Goal: Information Seeking & Learning: Learn about a topic

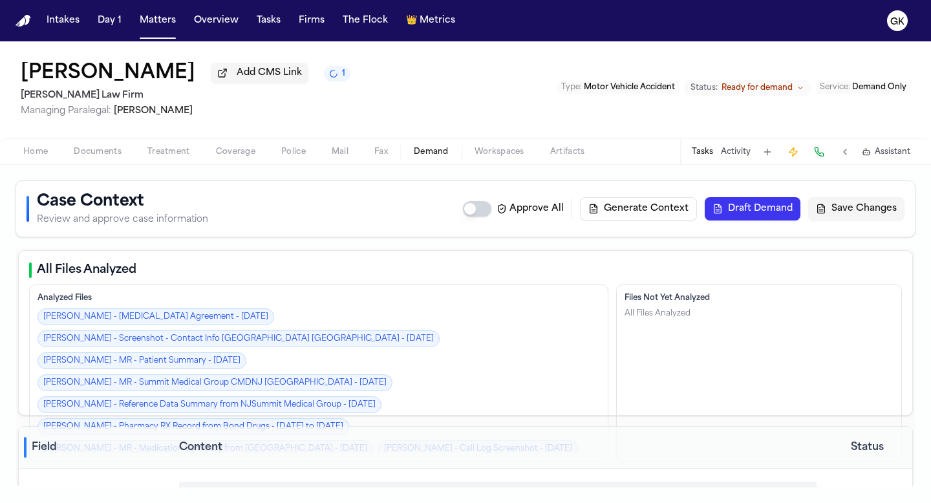
select select "**********"
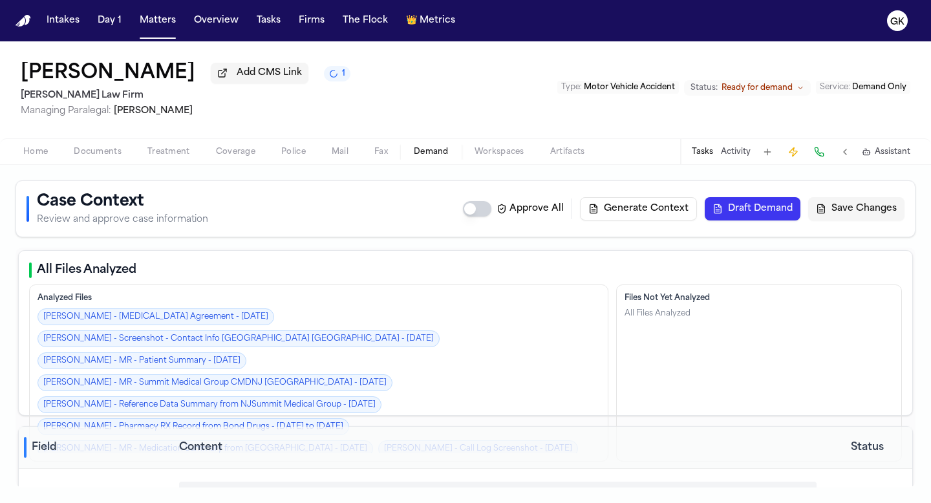
select select "**********"
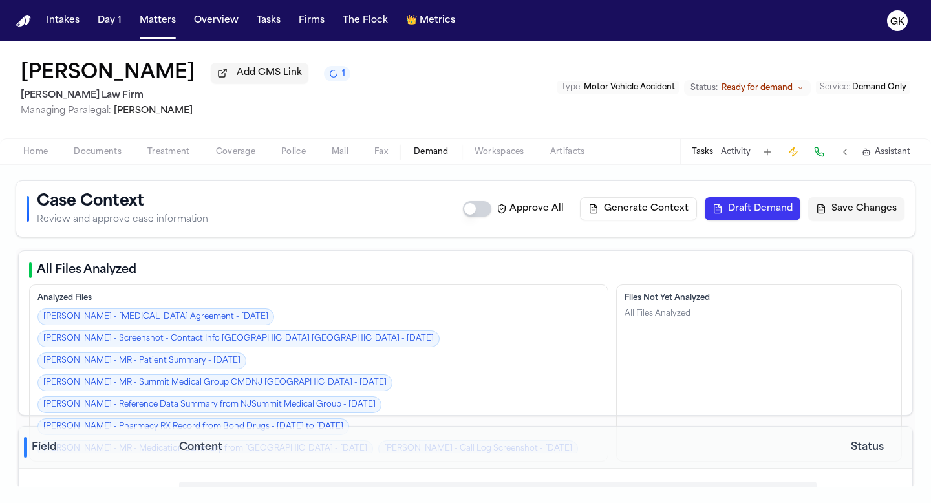
select select "**********"
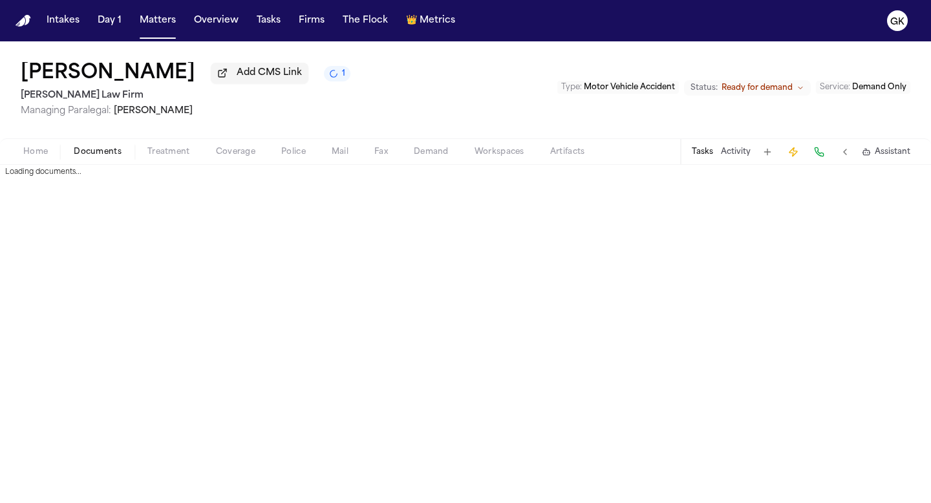
click at [105, 154] on span "Documents" at bounding box center [98, 152] width 48 height 10
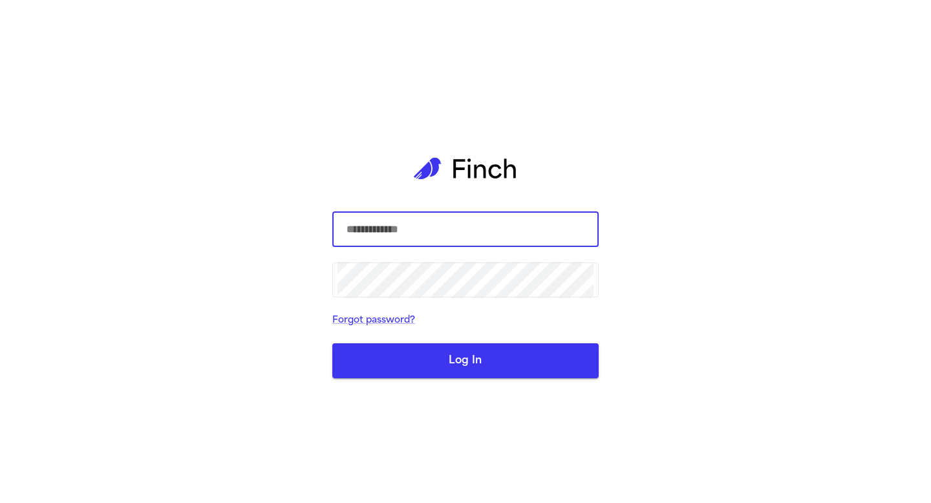
type input "**********"
click at [510, 354] on button "Log In" at bounding box center [465, 360] width 266 height 35
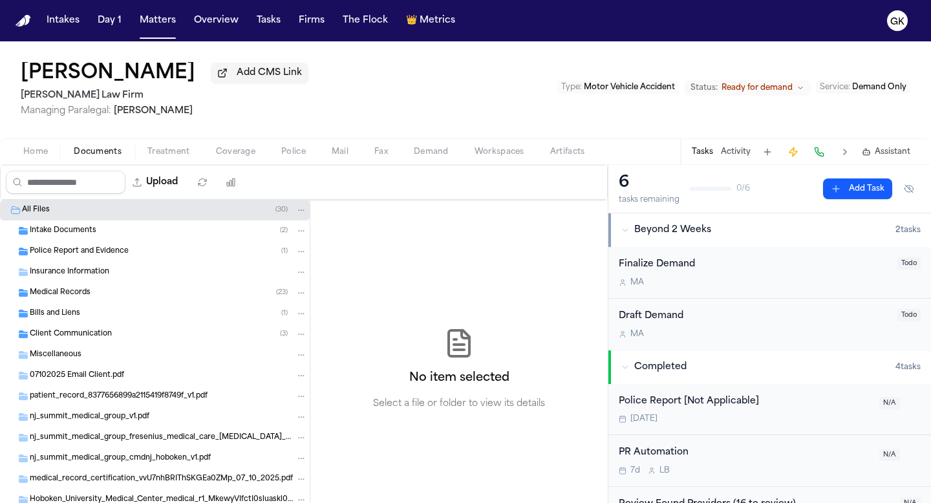
click at [143, 231] on div "Intake Documents ( 2 )" at bounding box center [168, 231] width 277 height 12
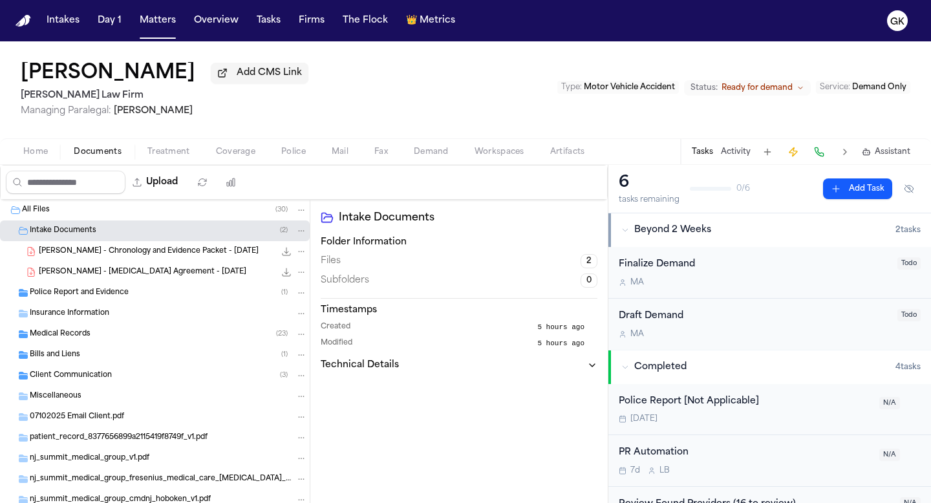
click at [135, 299] on div "Police Report and Evidence ( 1 )" at bounding box center [168, 293] width 277 height 12
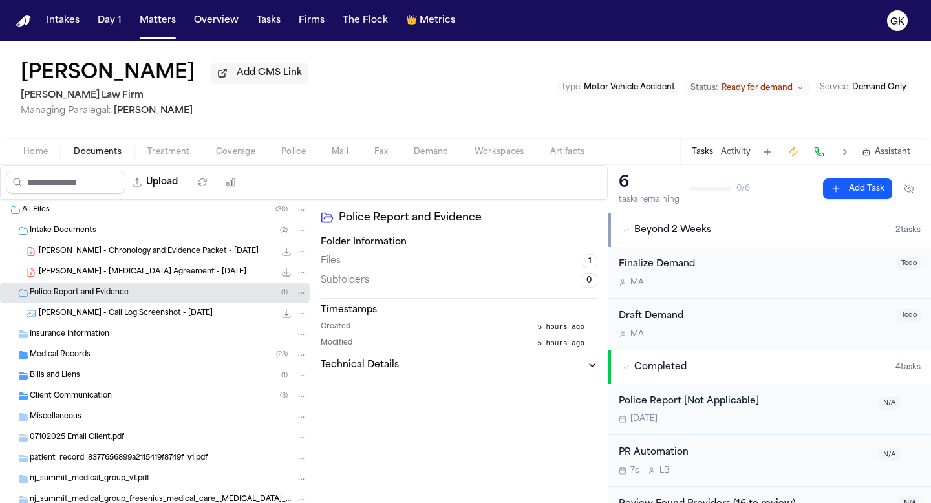
click at [141, 324] on div "T. Hulen - Call Log Screenshot - 6.18.25 140.1 KB • PNG" at bounding box center [155, 313] width 310 height 21
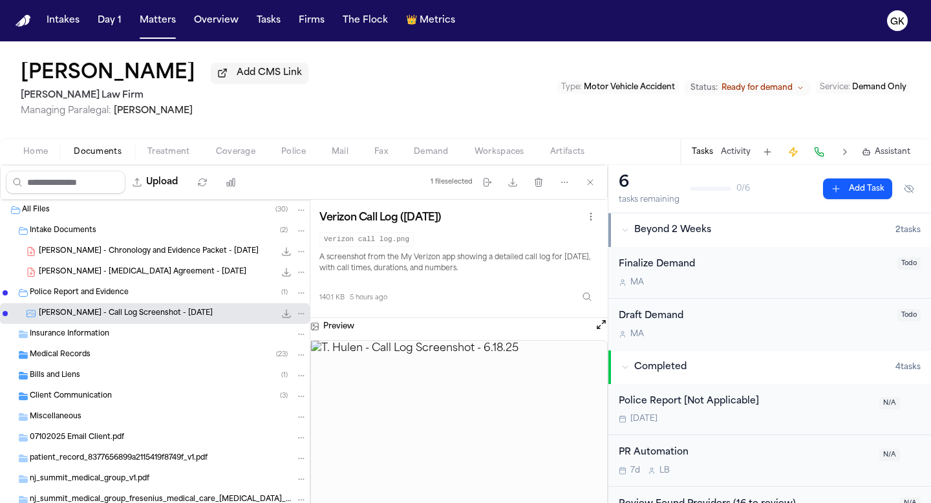
click at [78, 361] on span "Medical Records" at bounding box center [60, 355] width 61 height 11
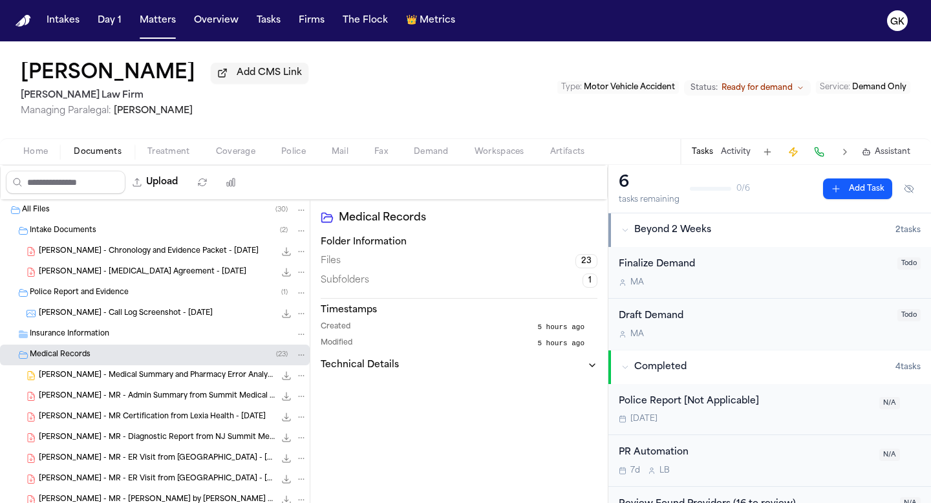
click at [131, 377] on span "[PERSON_NAME] - Medical Summary and Pharmacy Error Analysis - [DATE]" at bounding box center [157, 375] width 236 height 11
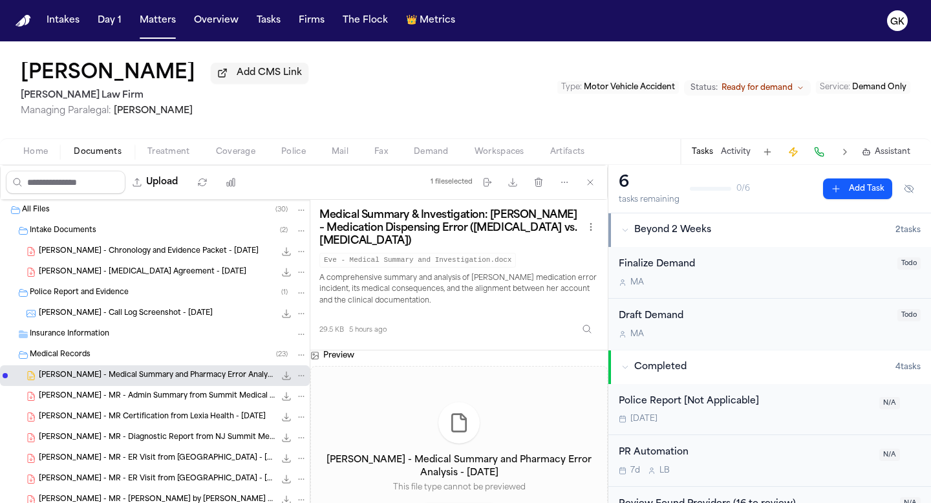
click at [283, 374] on icon "File: T. Hulen - Medical Summary and Pharmacy Error Analysis - 6.18.25" at bounding box center [286, 375] width 10 height 10
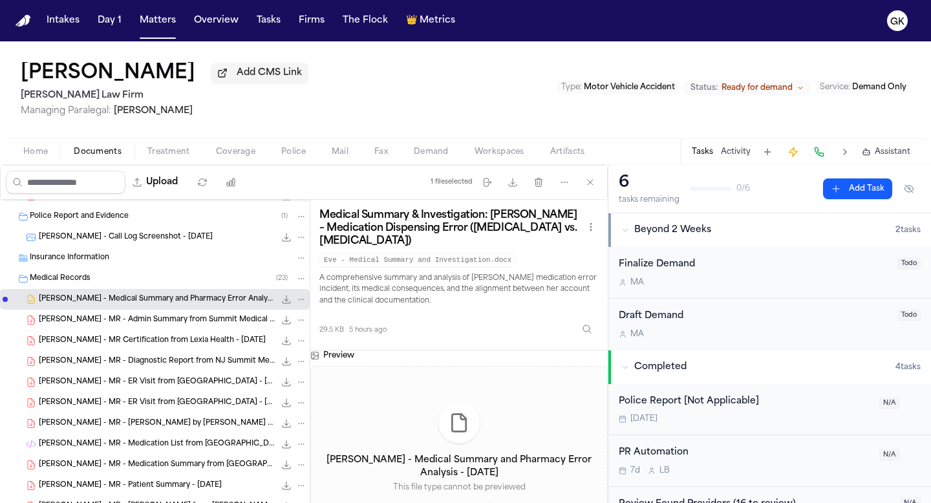
scroll to position [80, 0]
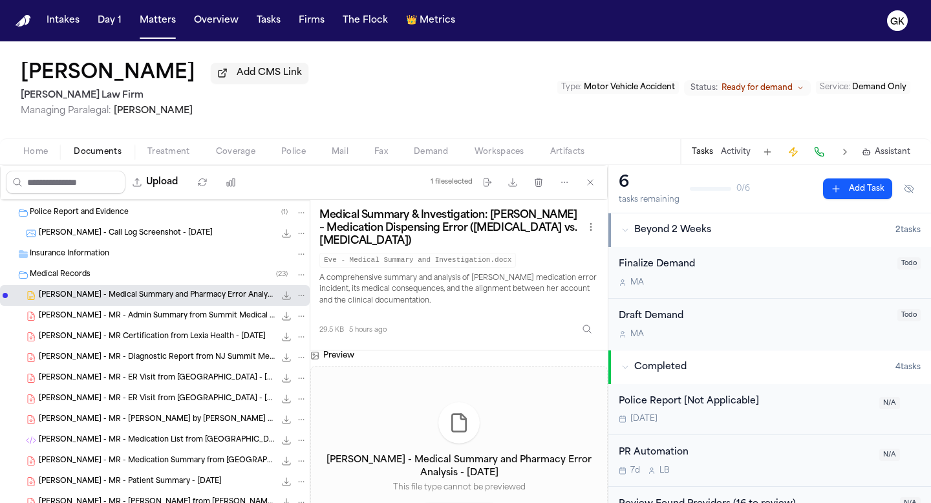
click at [181, 363] on span "[PERSON_NAME] - MR - Diagnostic Report from NJ Summit Medical Group - [DATE]" at bounding box center [157, 357] width 236 height 11
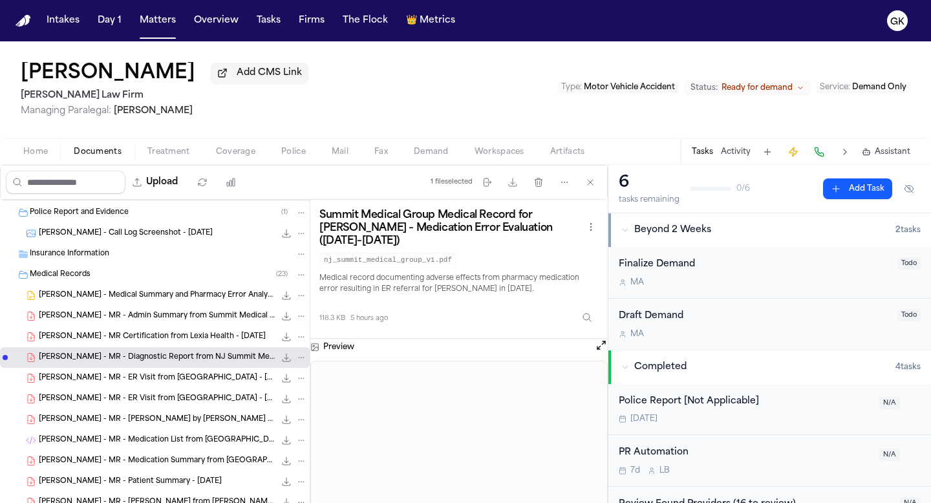
click at [164, 342] on span "[PERSON_NAME] - MR Certification from Lexia Health - [DATE]" at bounding box center [152, 337] width 227 height 11
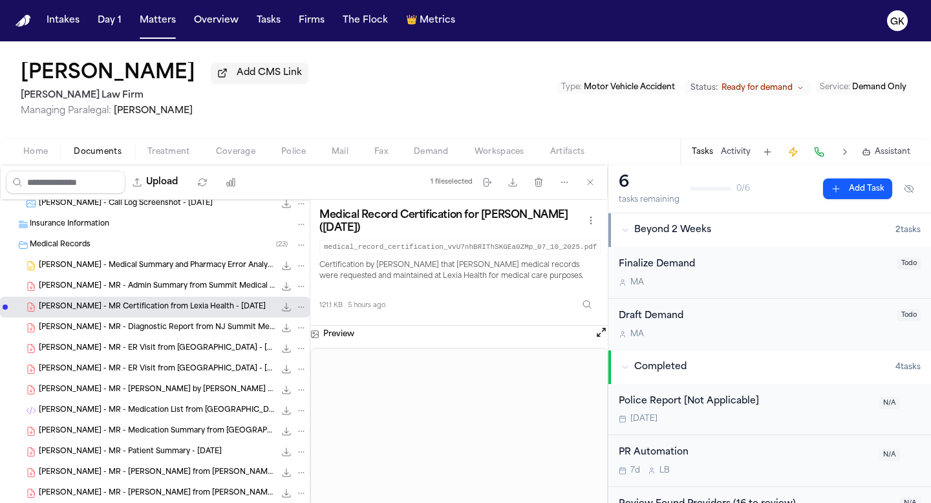
scroll to position [111, 0]
click at [193, 406] on div "T. Hulen - MR - Medication List from athenahealth - 7.2.25 17.3 KB • HTML" at bounding box center [173, 409] width 268 height 13
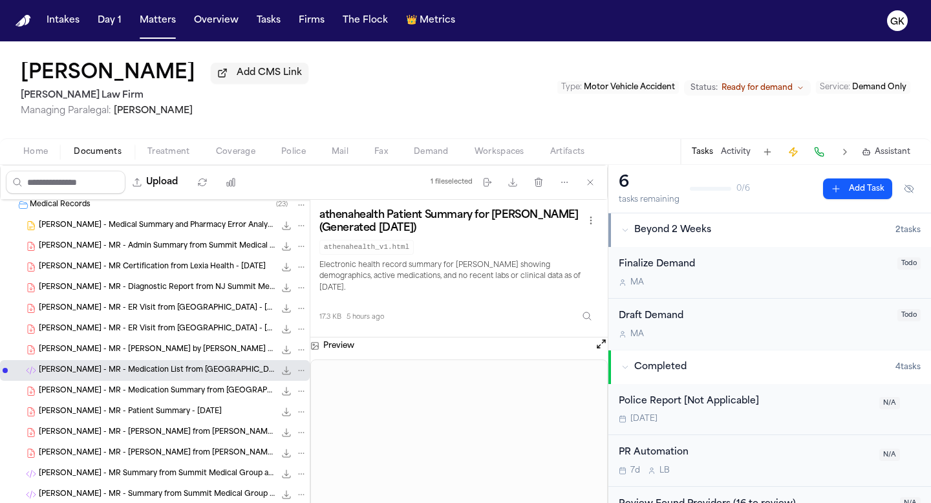
scroll to position [178, 0]
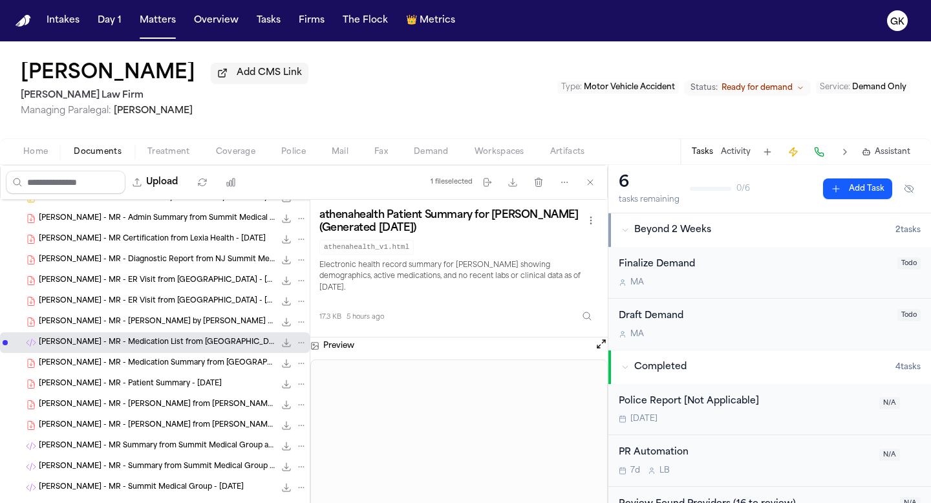
click at [171, 365] on span "[PERSON_NAME] - MR - Medication Summary from [GEOGRAPHIC_DATA] - [DATE]" at bounding box center [157, 363] width 236 height 11
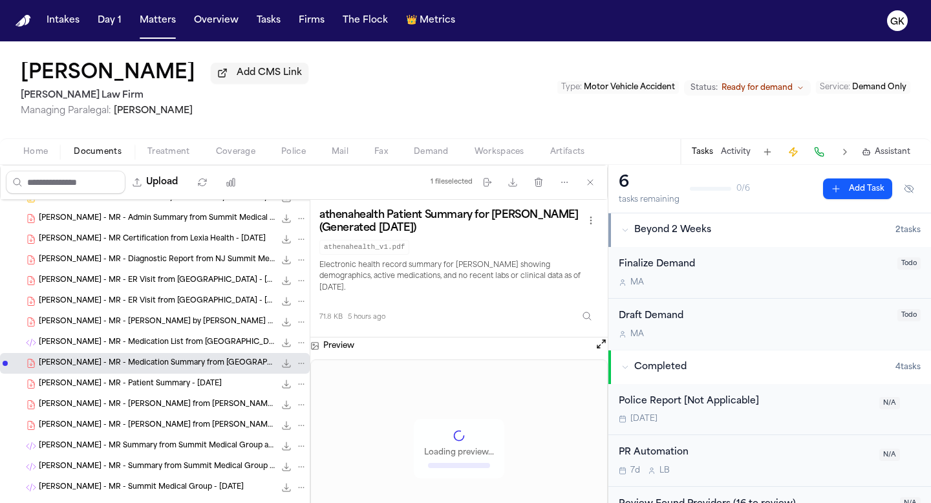
click at [163, 385] on span "[PERSON_NAME] - MR - Patient Summary - [DATE]" at bounding box center [130, 384] width 183 height 11
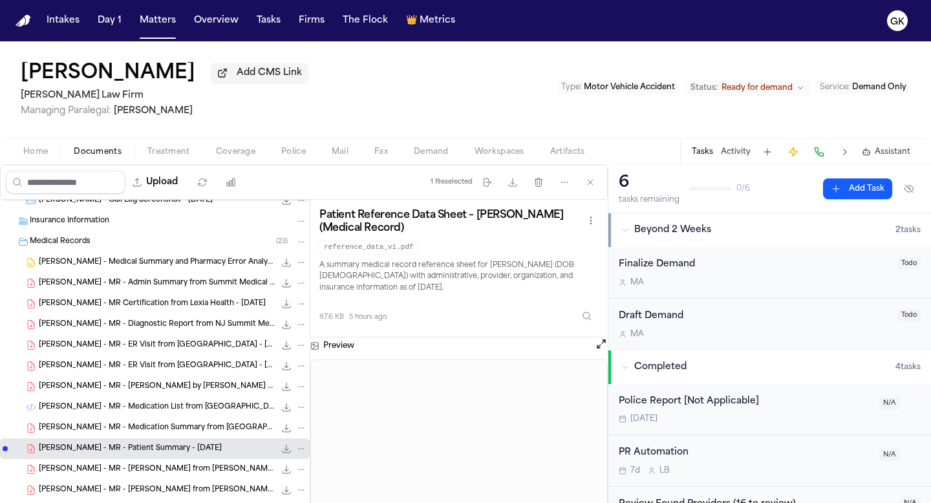
scroll to position [114, 0]
click at [179, 268] on span "[PERSON_NAME] - Medical Summary and Pharmacy Error Analysis - [DATE]" at bounding box center [157, 262] width 236 height 11
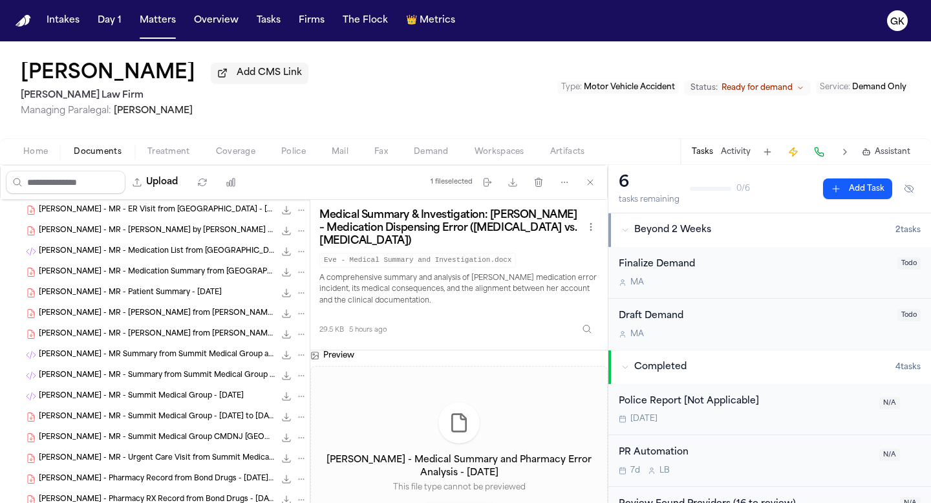
scroll to position [281, 0]
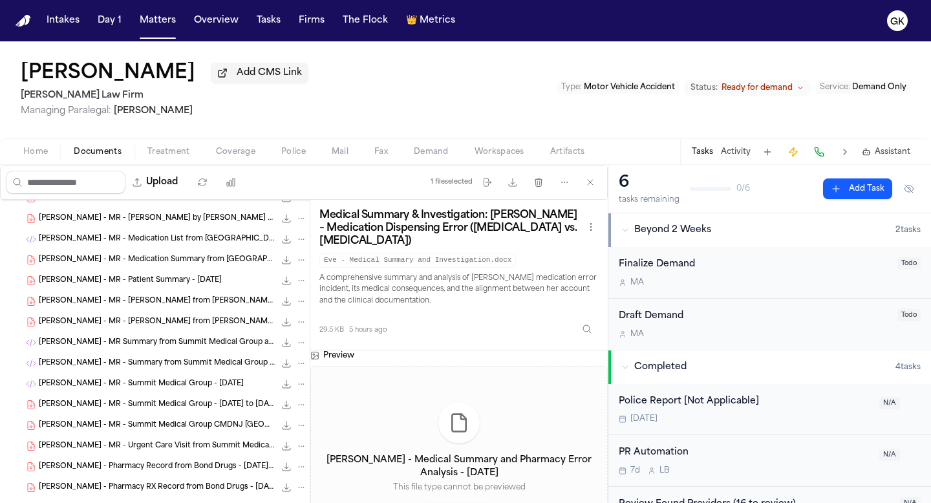
click at [184, 388] on span "[PERSON_NAME] - MR - Summit Medical Group - [DATE]" at bounding box center [141, 384] width 205 height 11
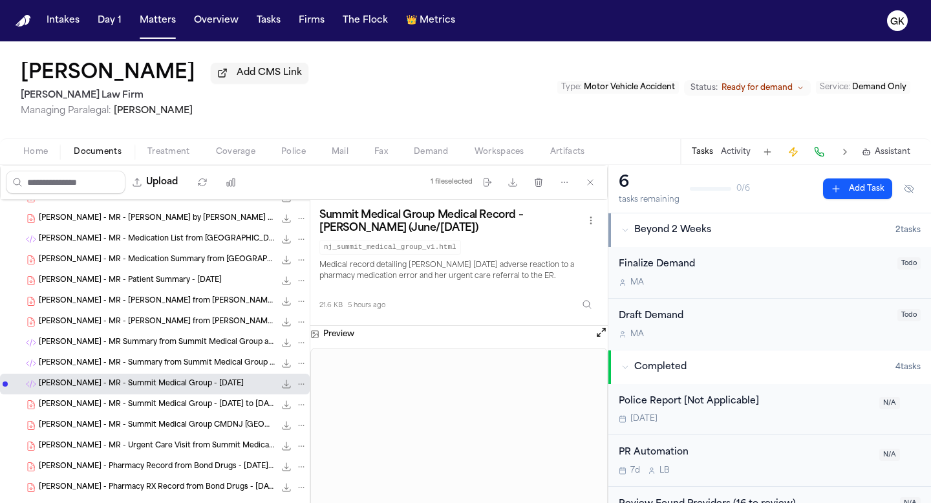
click at [178, 405] on span "[PERSON_NAME] - MR - Summit Medical Group - [DATE] to [DATE]" at bounding box center [157, 404] width 236 height 11
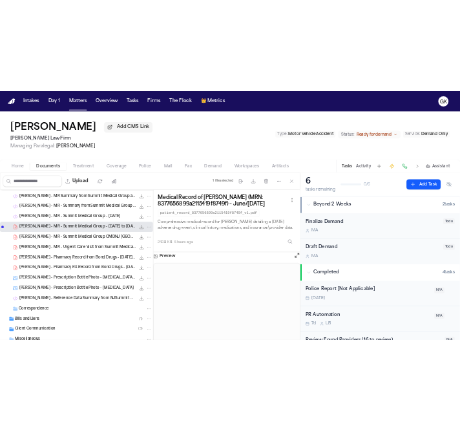
scroll to position [419, 0]
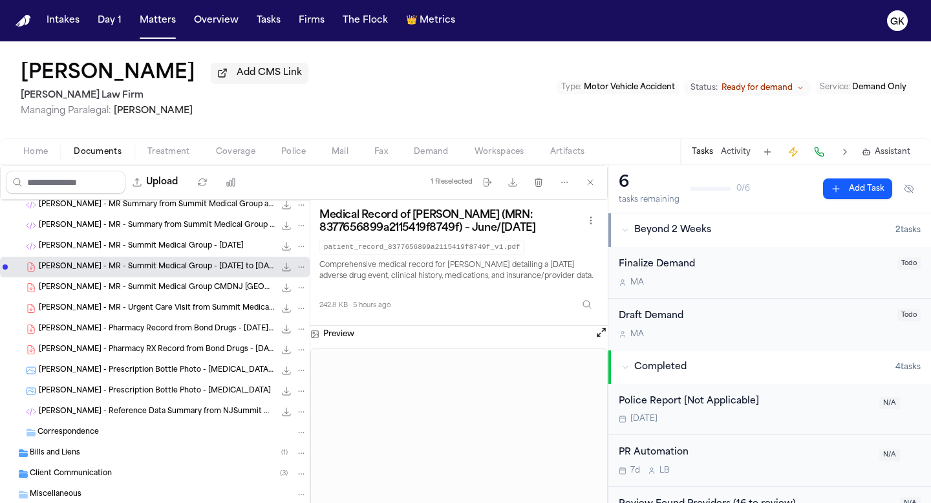
click at [149, 396] on span "[PERSON_NAME] - Prescription Bottle Photo - [MEDICAL_DATA]" at bounding box center [155, 391] width 232 height 11
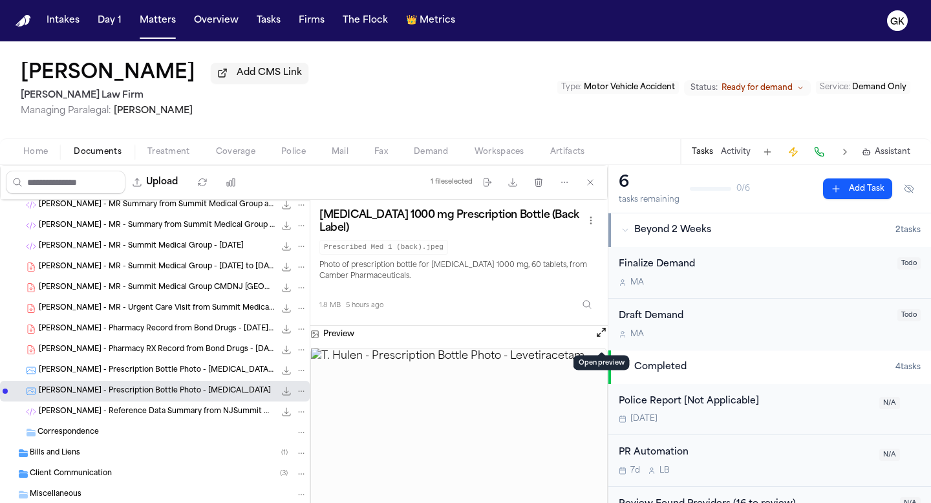
click at [601, 335] on button "Open preview" at bounding box center [601, 332] width 13 height 13
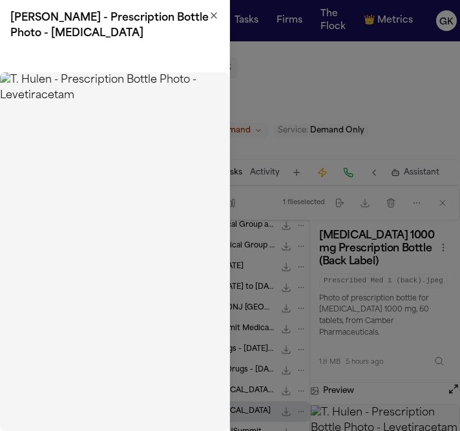
click at [217, 14] on icon "button" at bounding box center [214, 15] width 10 height 10
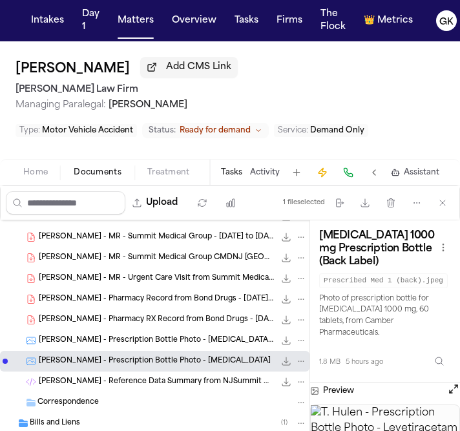
scroll to position [470, 0]
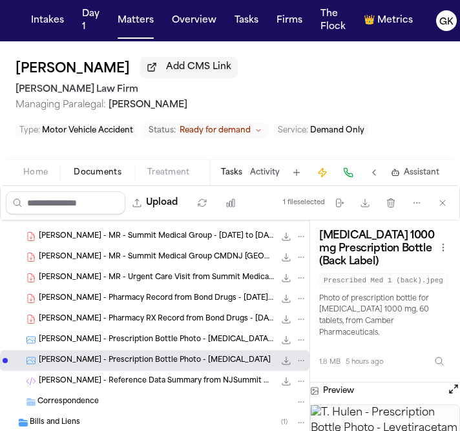
click at [155, 345] on div "T. Hulen - Prescription Bottle Photo - Lamotrigine - Bond Drugs 2.0 MB • JPEG" at bounding box center [173, 340] width 268 height 13
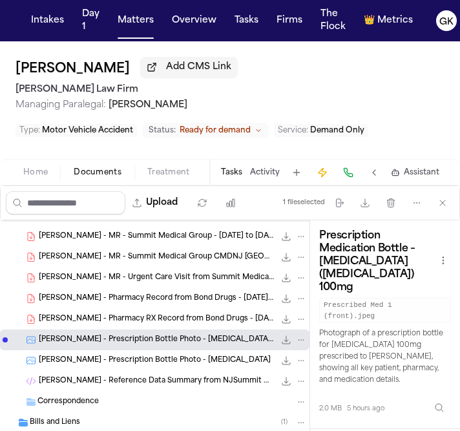
scroll to position [516, 0]
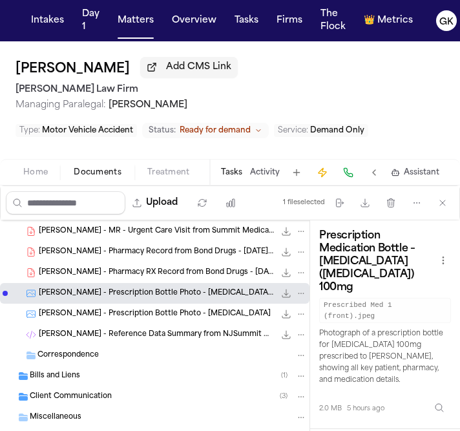
click at [292, 294] on button "File: T. Hulen - Prescription Bottle Photo - Lamotrigine - Bond Drugs" at bounding box center [286, 293] width 13 height 13
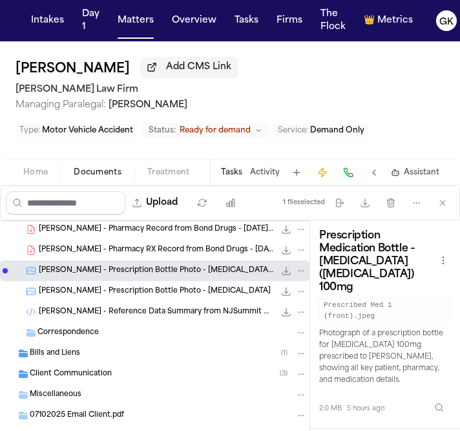
scroll to position [540, 0]
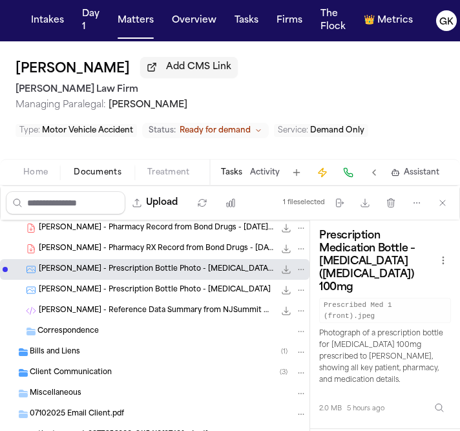
click at [152, 288] on span "[PERSON_NAME] - Prescription Bottle Photo - [MEDICAL_DATA]" at bounding box center [155, 290] width 232 height 11
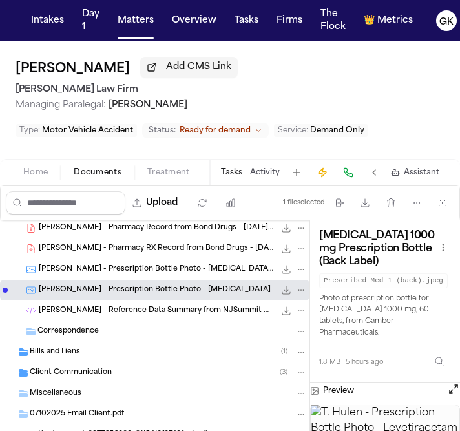
click at [149, 312] on span "[PERSON_NAME] - Reference Data Summary from NJSummit Medical Group - [DATE]" at bounding box center [157, 311] width 236 height 11
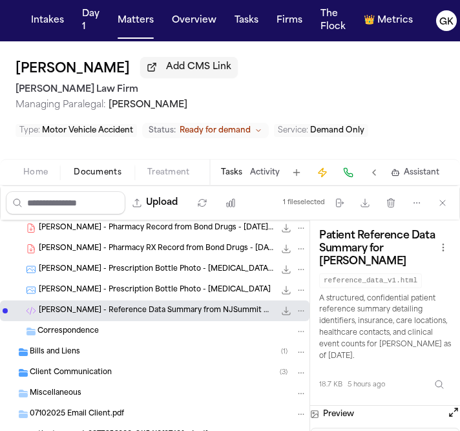
click at [160, 266] on span "[PERSON_NAME] - Prescription Bottle Photo - [MEDICAL_DATA] - Bond Drugs" at bounding box center [157, 269] width 236 height 11
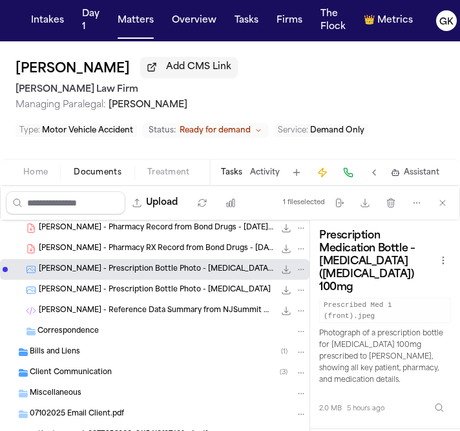
click at [164, 251] on span "[PERSON_NAME] - Pharmacy RX Record from Bond Drugs - [DATE] to [DATE]" at bounding box center [157, 249] width 236 height 11
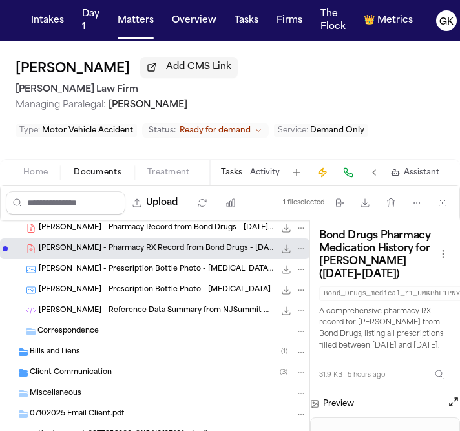
click at [168, 250] on span "[PERSON_NAME] - Pharmacy RX Record from Bond Drugs - [DATE] to [DATE]" at bounding box center [157, 249] width 236 height 11
click at [283, 253] on icon "File: T. Hulen - Pharmacy RX Record from Bond Drugs - 1.1.25 to 7.3.25" at bounding box center [286, 249] width 10 height 10
click at [144, 351] on div "Bills and Liens ( 1 )" at bounding box center [168, 352] width 277 height 12
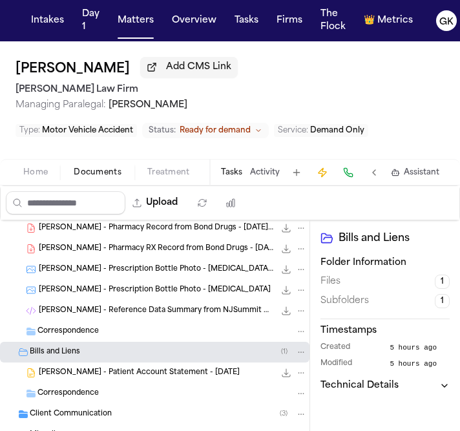
click at [151, 368] on span "[PERSON_NAME] - Patient Account Statement - [DATE]" at bounding box center [139, 373] width 201 height 11
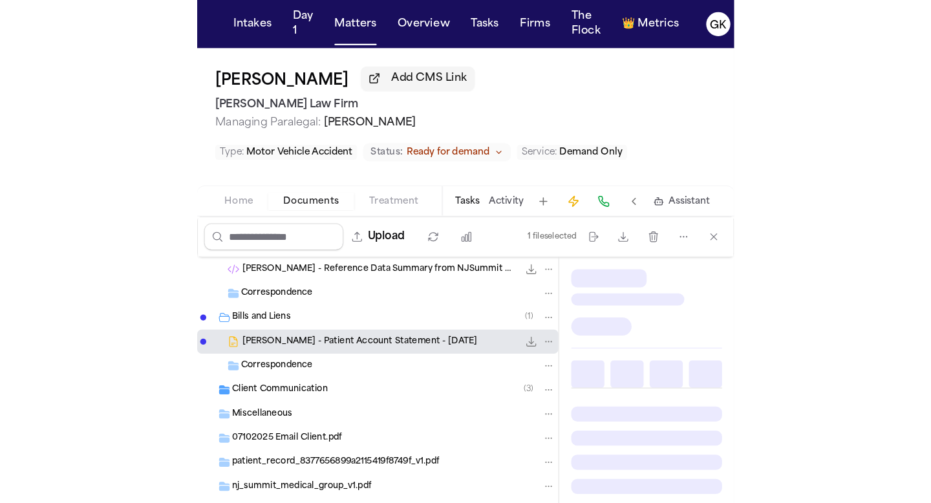
scroll to position [635, 0]
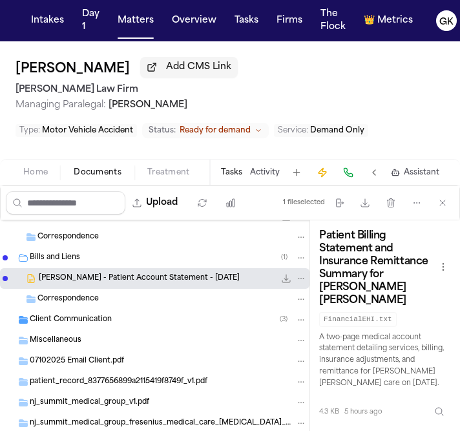
click at [62, 341] on span "Miscellaneous" at bounding box center [56, 340] width 52 height 11
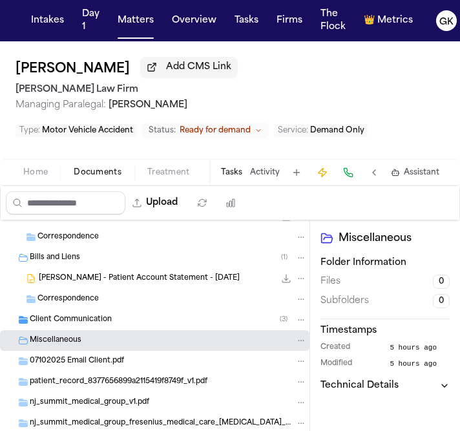
click at [67, 355] on div "07102025 Email Client.pdf" at bounding box center [168, 361] width 277 height 12
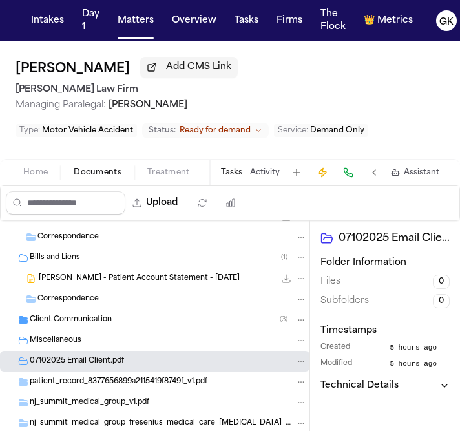
click at [74, 383] on span "patient_record_8377656899a2115419f8749f_v1.pdf" at bounding box center [119, 382] width 178 height 11
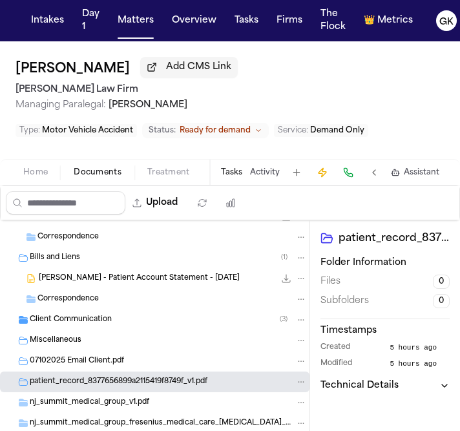
click at [74, 383] on span "patient_record_8377656899a2115419f8749f_v1.pdf" at bounding box center [119, 382] width 178 height 11
